Goal: Task Accomplishment & Management: Manage account settings

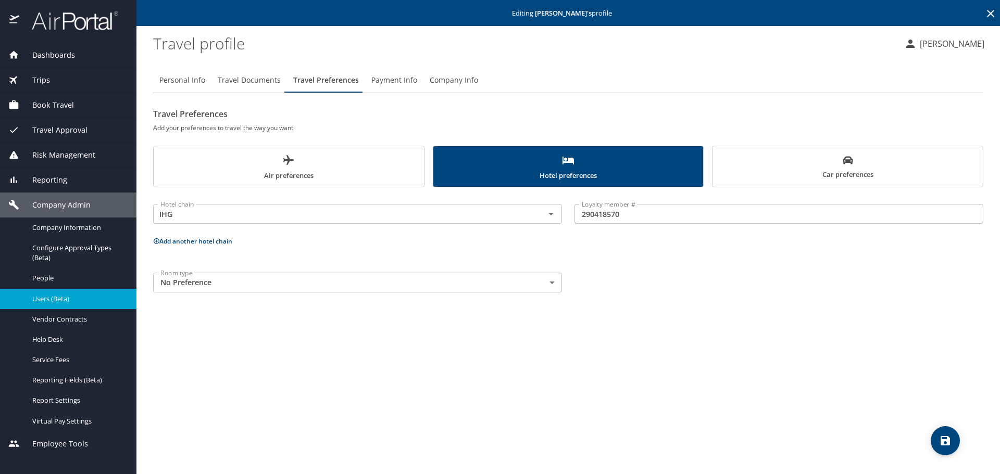
click at [990, 9] on icon at bounding box center [990, 13] width 12 height 12
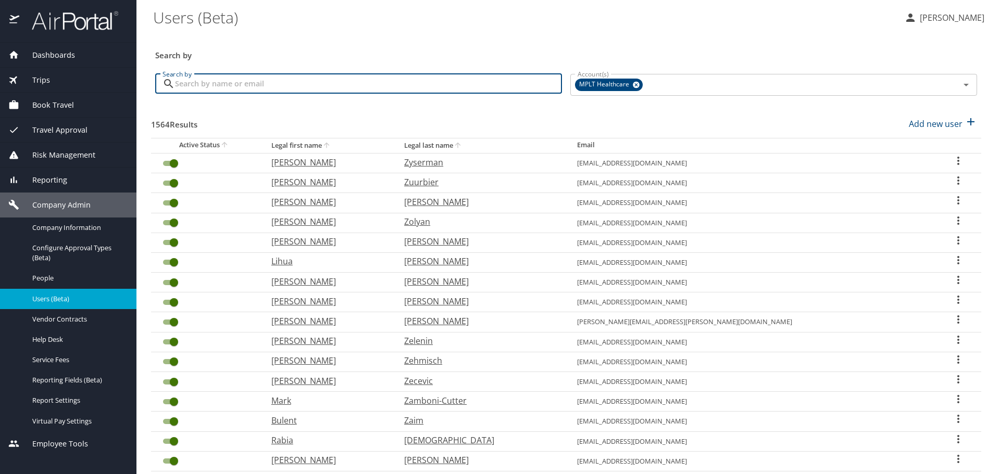
click at [436, 85] on input "Search by" at bounding box center [368, 84] width 387 height 20
type input "gayed"
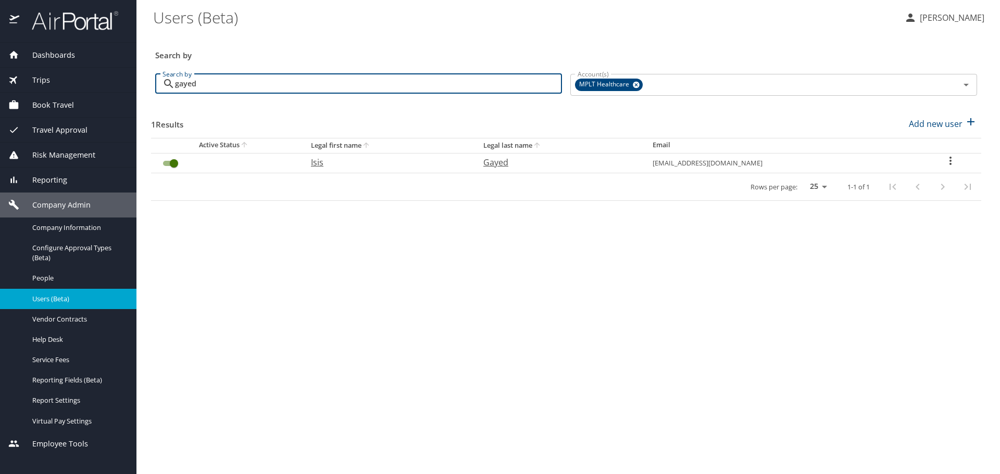
click at [347, 167] on p "Isis" at bounding box center [387, 162] width 152 height 12
select select "US"
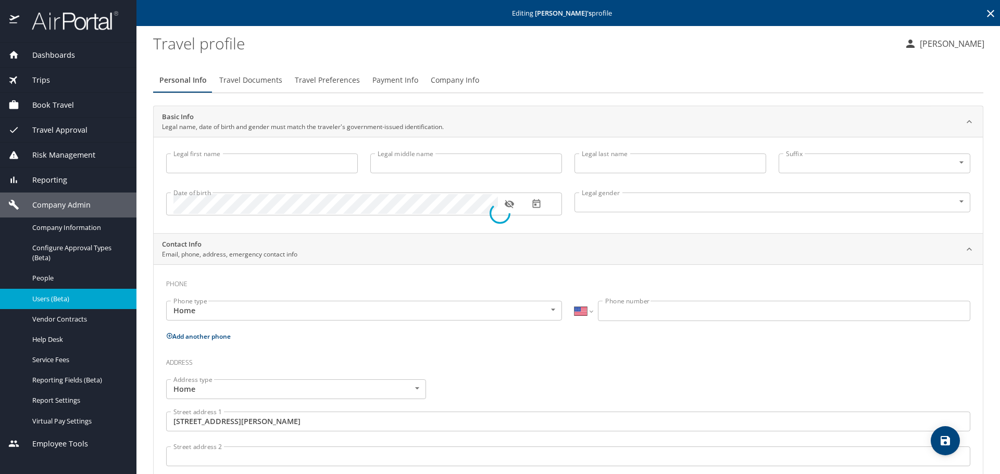
type input "Isis"
type input "[PERSON_NAME]"
type input "Gayed"
type input "[DEMOGRAPHIC_DATA]"
type input "[PERSON_NAME]"
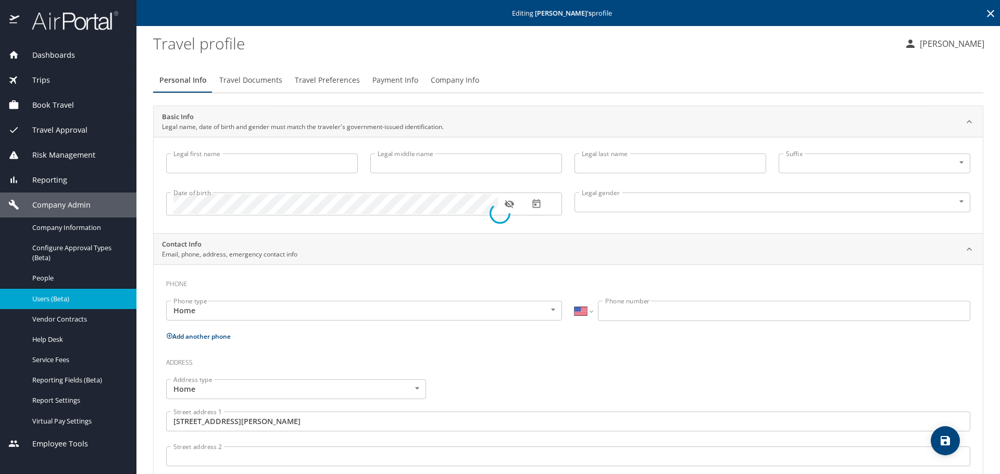
type input "Mamlouk"
type input "[PHONE_NUMBER]"
type input "[GEOGRAPHIC_DATA]"
type input "[US_STATE]"
select select "US"
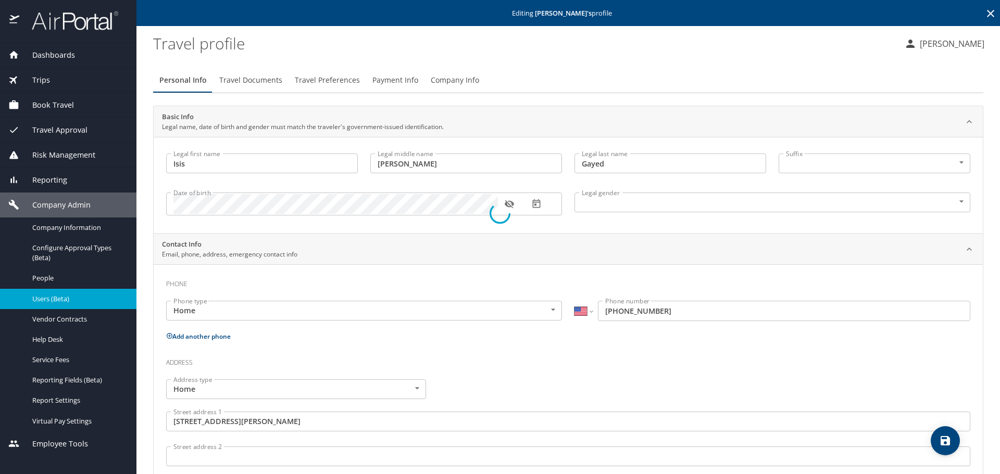
select select "US"
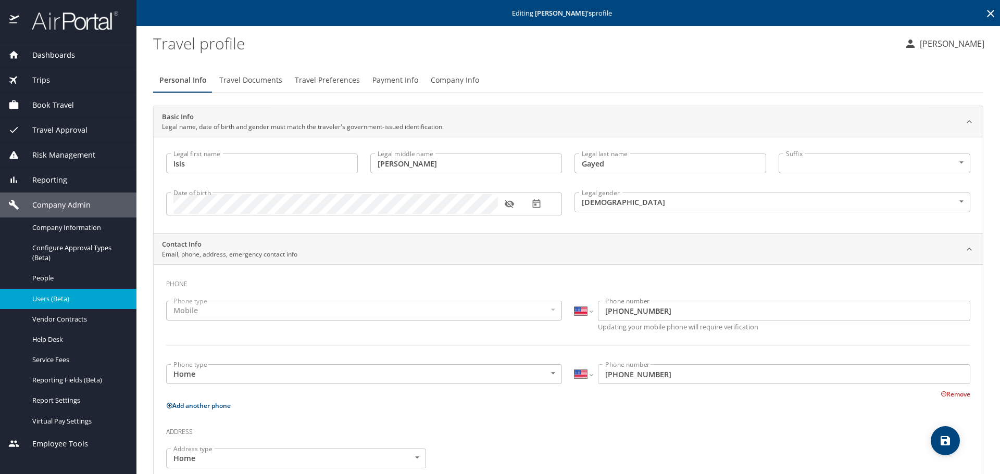
click at [341, 82] on span "Travel Preferences" at bounding box center [327, 80] width 65 height 13
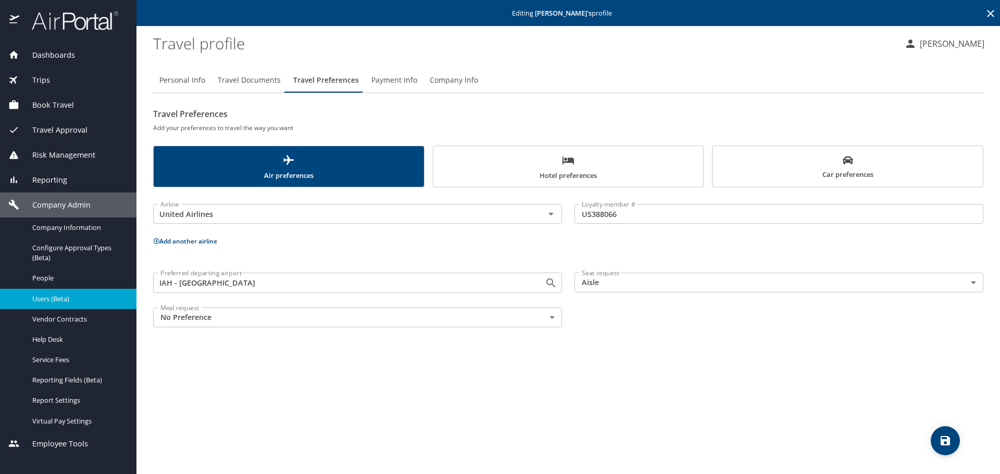
click at [521, 187] on button "Hotel preferences" at bounding box center [568, 167] width 271 height 42
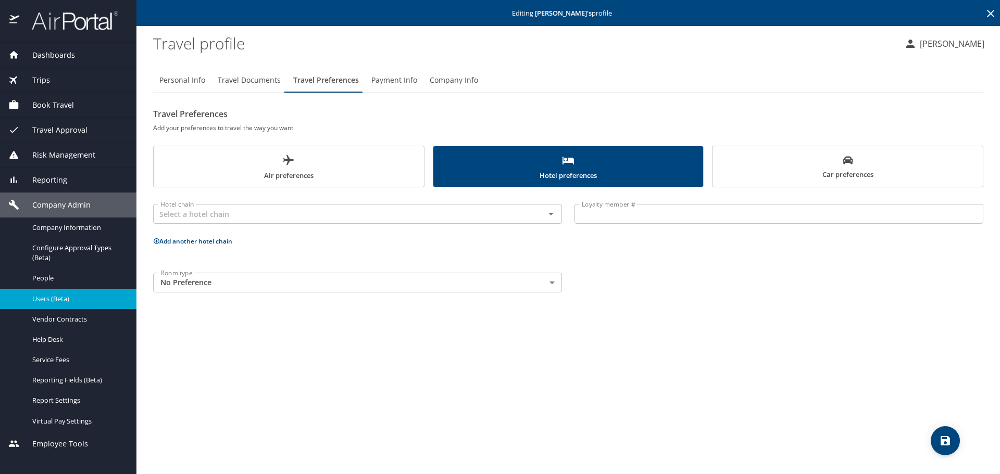
click at [736, 177] on span "Car preferences" at bounding box center [848, 168] width 258 height 26
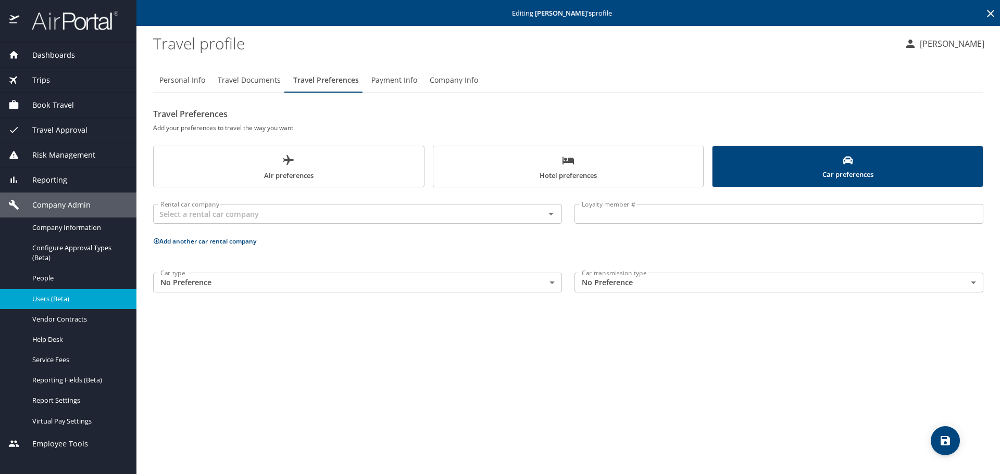
click at [445, 77] on span "Company Info" at bounding box center [454, 80] width 48 height 13
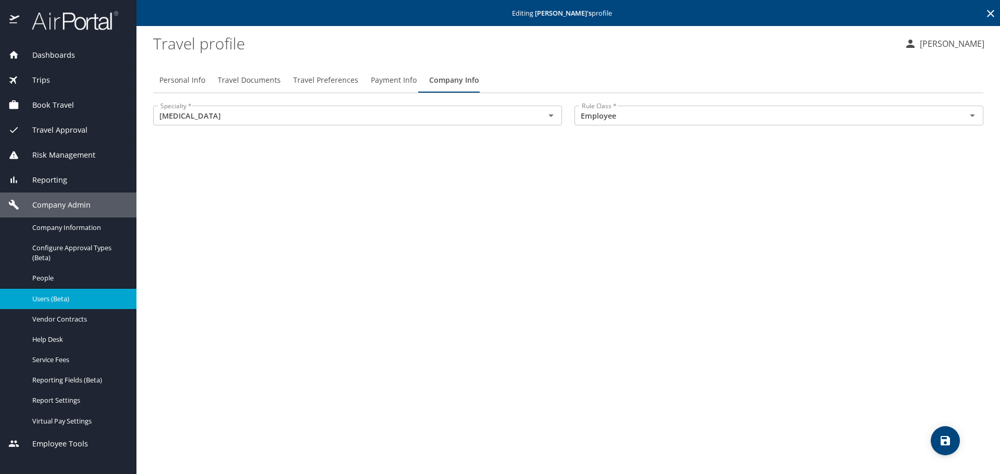
click at [297, 80] on span "Travel Preferences" at bounding box center [325, 80] width 65 height 13
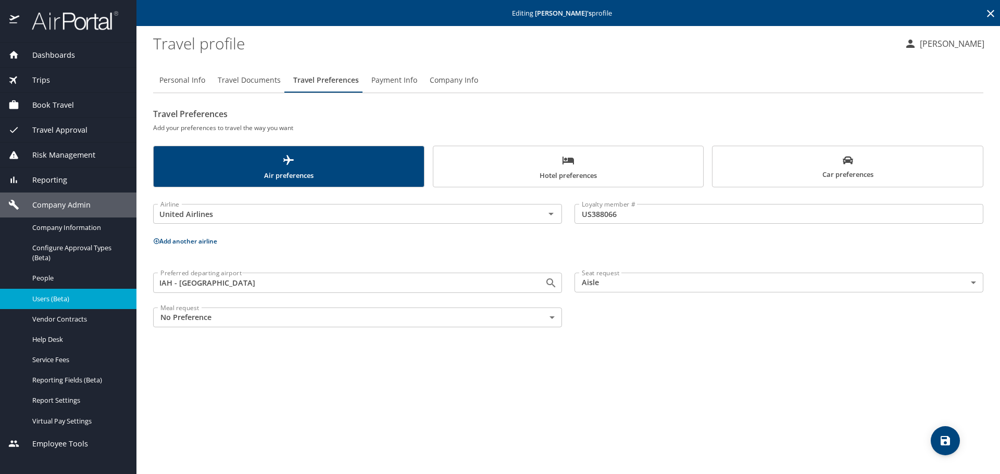
click at [258, 81] on span "Travel Documents" at bounding box center [249, 80] width 63 height 13
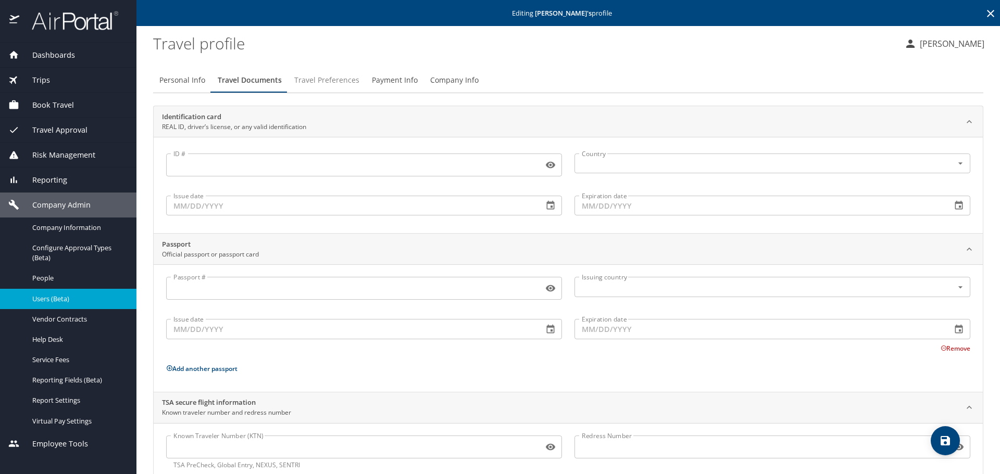
click at [324, 81] on span "Travel Preferences" at bounding box center [326, 80] width 65 height 13
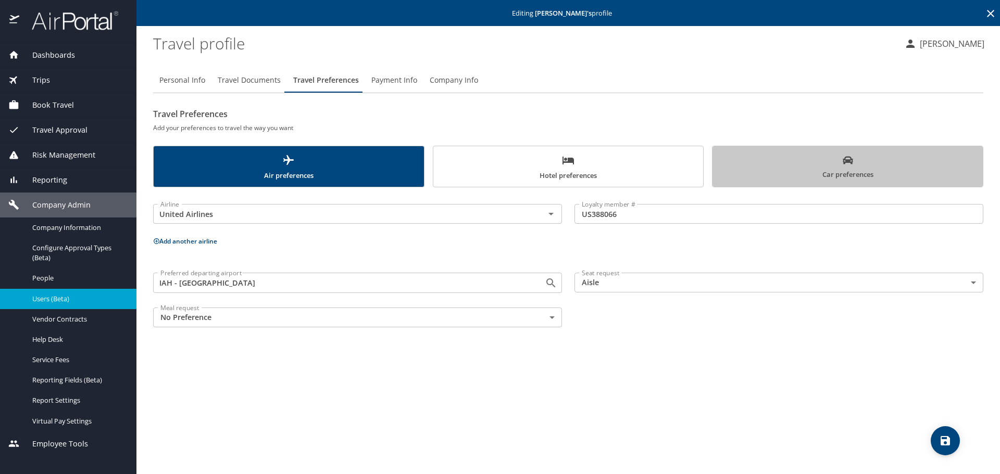
click at [830, 167] on span "Car preferences" at bounding box center [848, 168] width 258 height 26
